Goal: Information Seeking & Learning: Learn about a topic

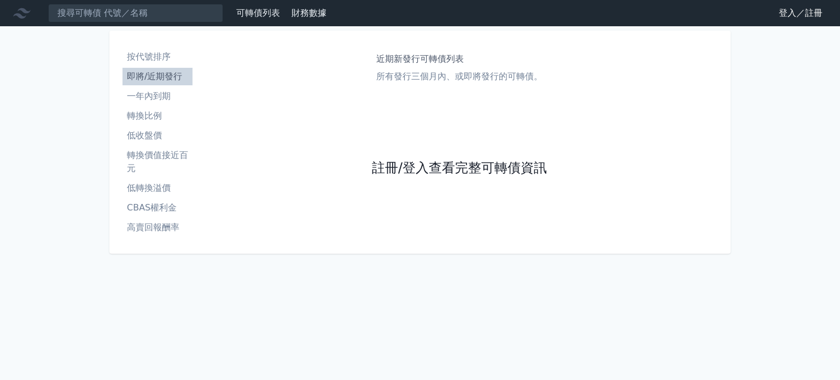
click at [393, 166] on link "註冊/登入查看完整可轉債資訊" at bounding box center [459, 168] width 175 height 17
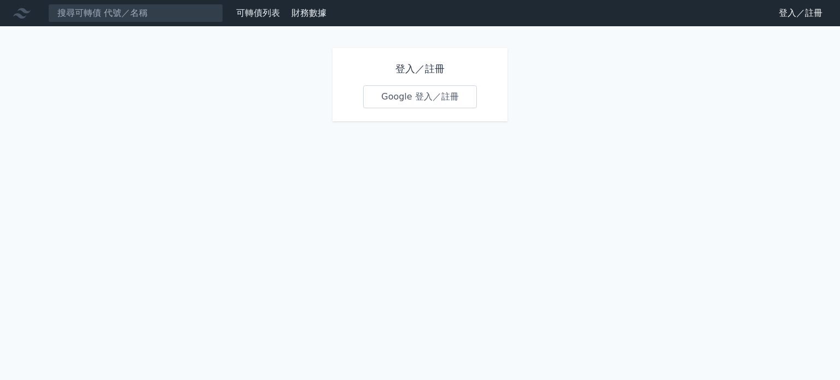
click at [410, 97] on link "Google 登入／註冊" at bounding box center [420, 96] width 114 height 23
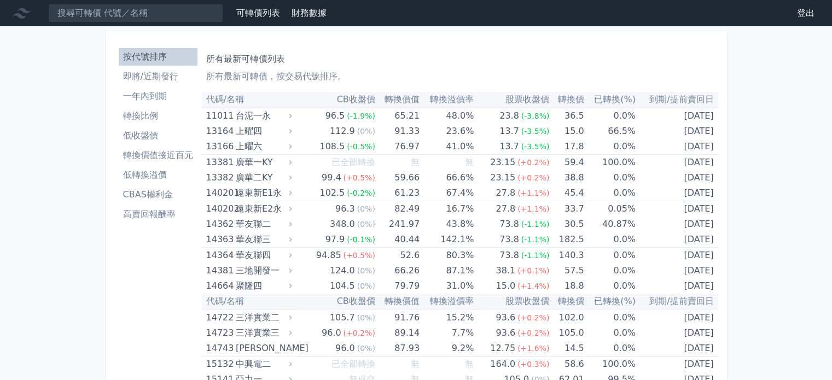
click at [352, 98] on th "CB收盤價" at bounding box center [334, 100] width 81 height 16
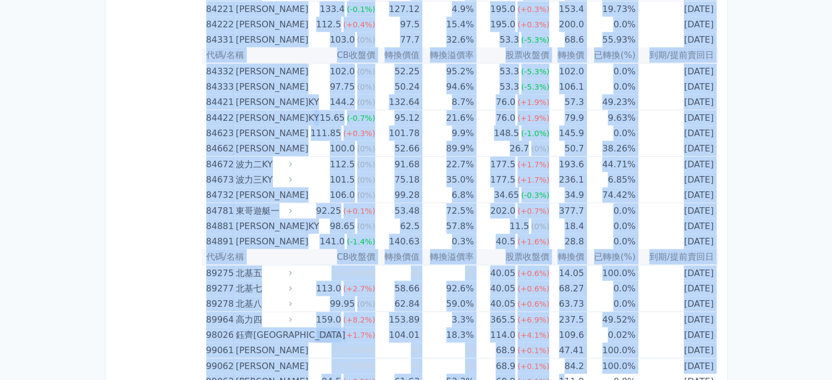
scroll to position [6463, 0]
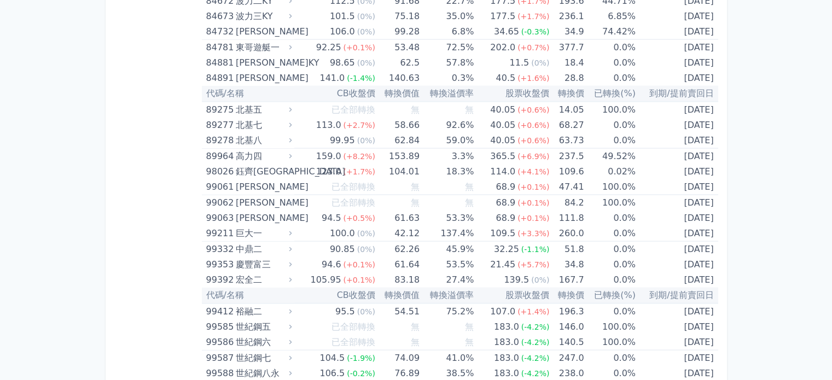
drag, startPoint x: 205, startPoint y: 98, endPoint x: 722, endPoint y: 367, distance: 582.6
copy table
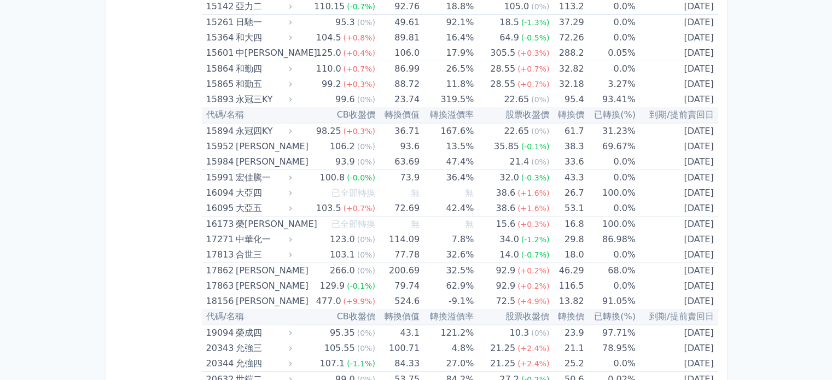
scroll to position [684, 0]
